Goal: Ask a question

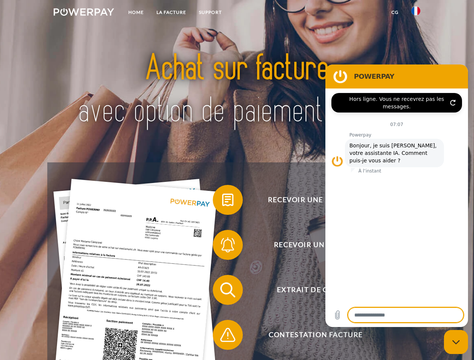
click at [84, 13] on img at bounding box center [84, 12] width 60 height 8
click at [416, 13] on img at bounding box center [416, 10] width 9 height 9
click at [395, 12] on link "CG" at bounding box center [395, 13] width 20 height 14
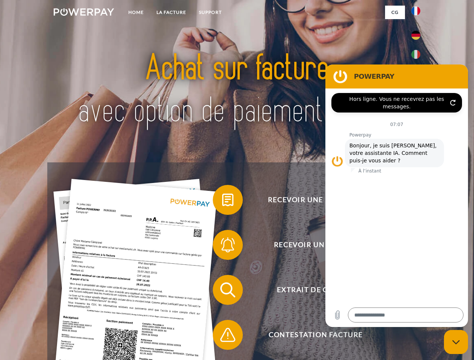
click at [222, 202] on span at bounding box center [217, 200] width 38 height 38
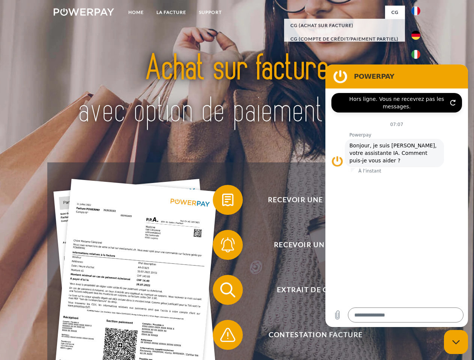
click at [222, 247] on span at bounding box center [217, 245] width 38 height 38
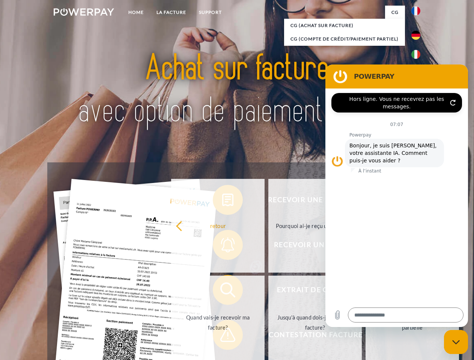
click at [268, 292] on link "Jusqu'à quand dois-je payer ma facture?" at bounding box center [314, 323] width 93 height 94
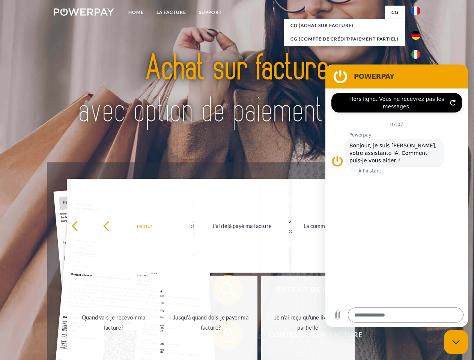
click at [222, 337] on span at bounding box center [217, 336] width 38 height 38
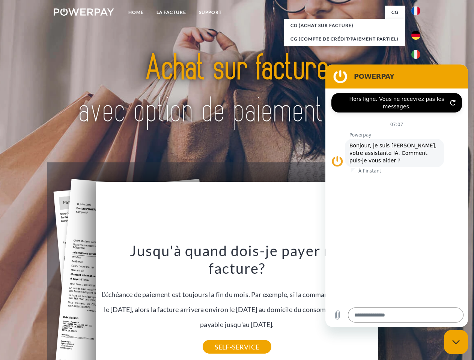
click at [456, 342] on icon "Fermer la fenêtre de messagerie" at bounding box center [456, 342] width 8 height 5
type textarea "*"
